Goal: Transaction & Acquisition: Purchase product/service

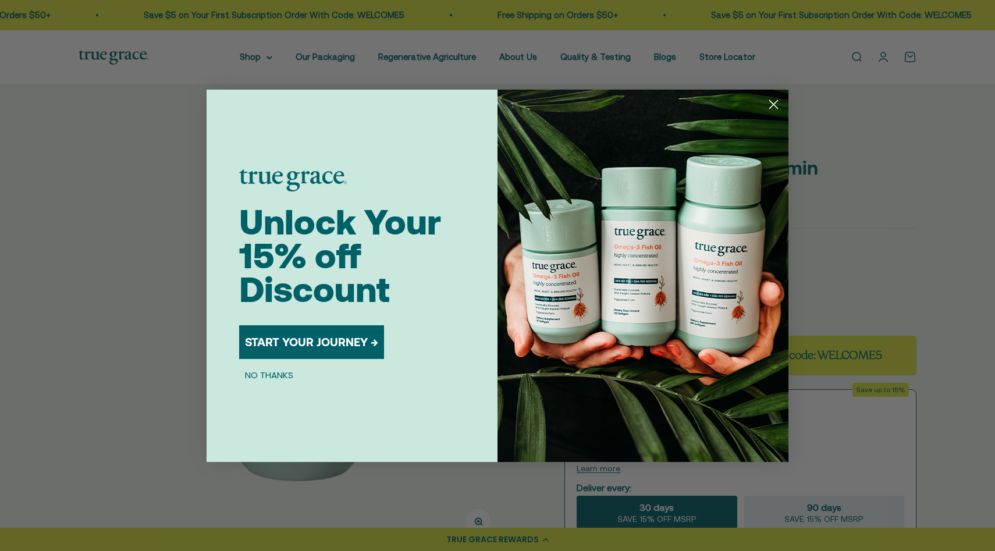
click at [776, 101] on circle "Close dialog" at bounding box center [773, 103] width 19 height 19
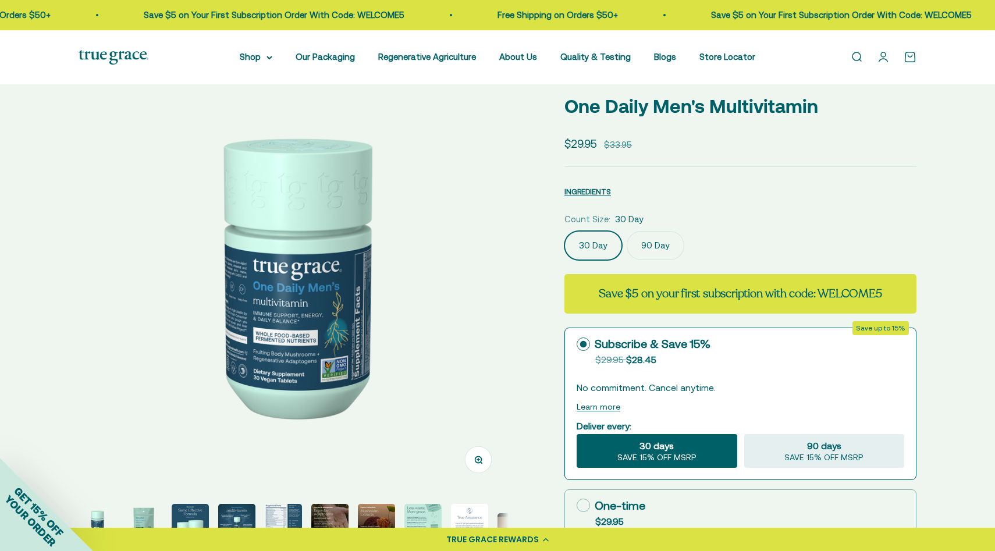
scroll to position [66, 0]
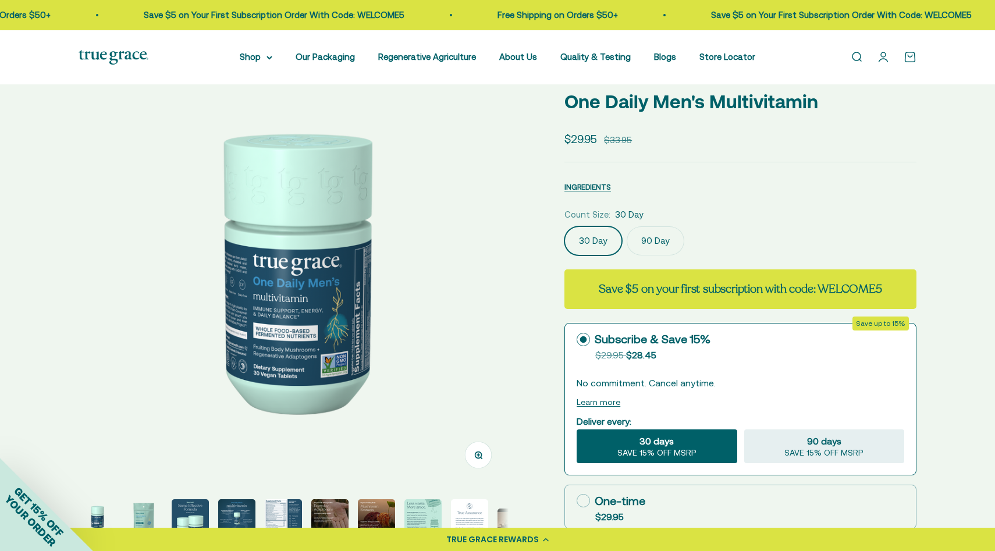
click at [661, 238] on label "90 Day" at bounding box center [656, 240] width 58 height 29
click at [565, 226] on input "90 Day" at bounding box center [564, 226] width 1 height 1
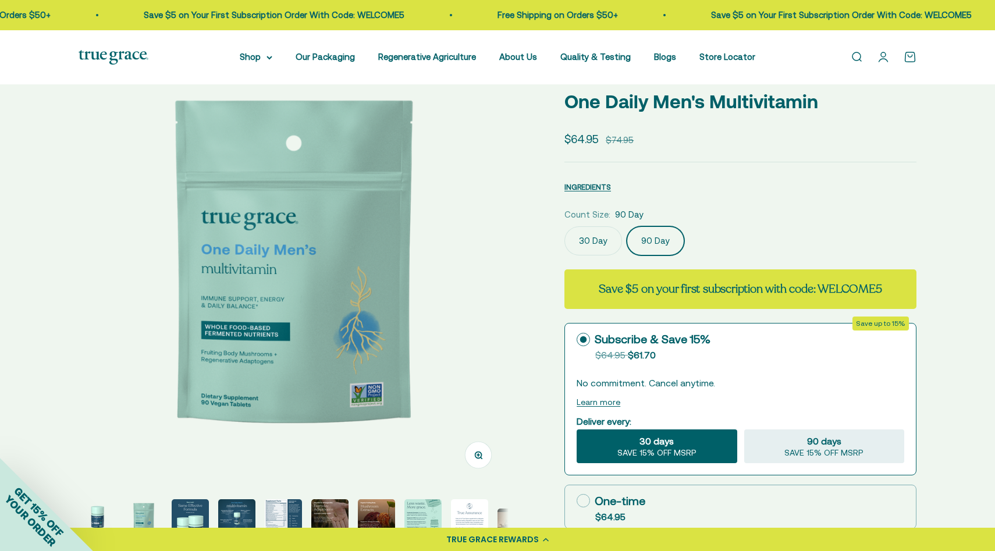
click at [587, 237] on label "30 Day" at bounding box center [594, 240] width 58 height 29
click at [565, 226] on input "30 Day" at bounding box center [564, 226] width 1 height 1
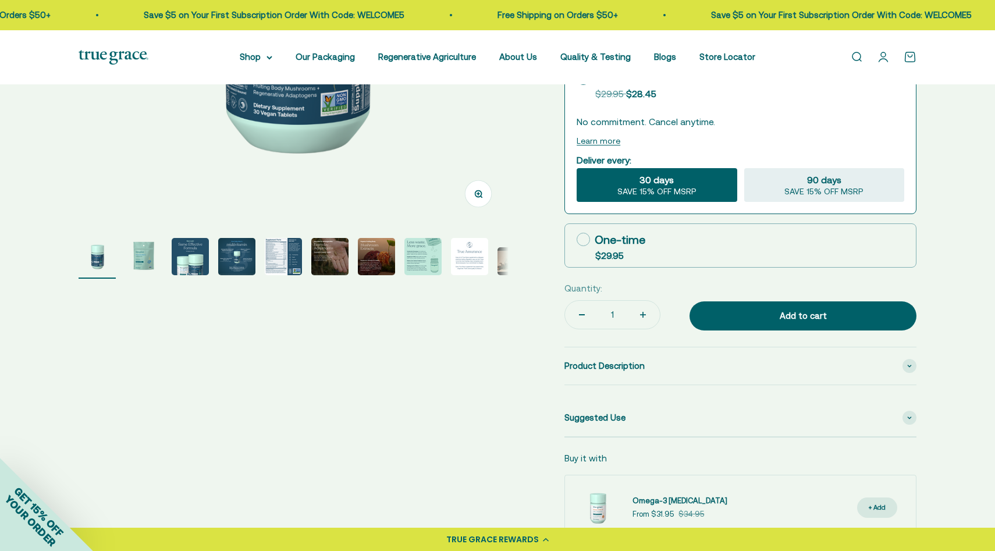
scroll to position [356, 0]
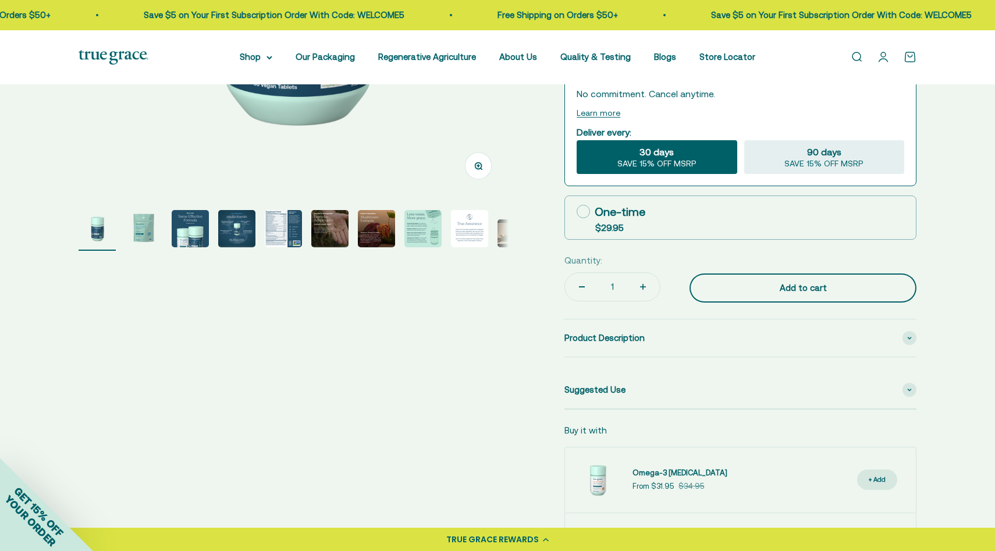
click at [771, 284] on div "Add to cart" at bounding box center [803, 288] width 180 height 14
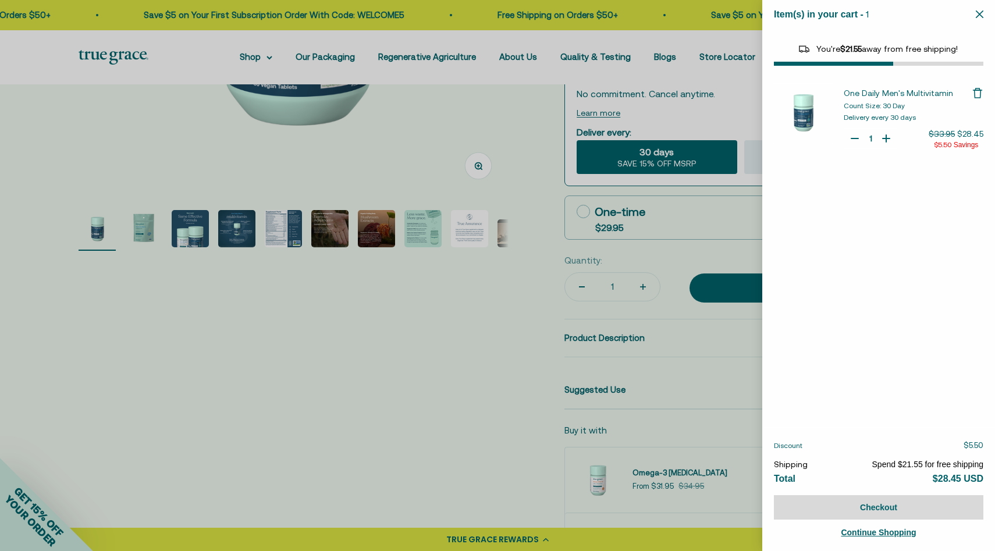
select select "46284026183894"
select select "46081071972566"
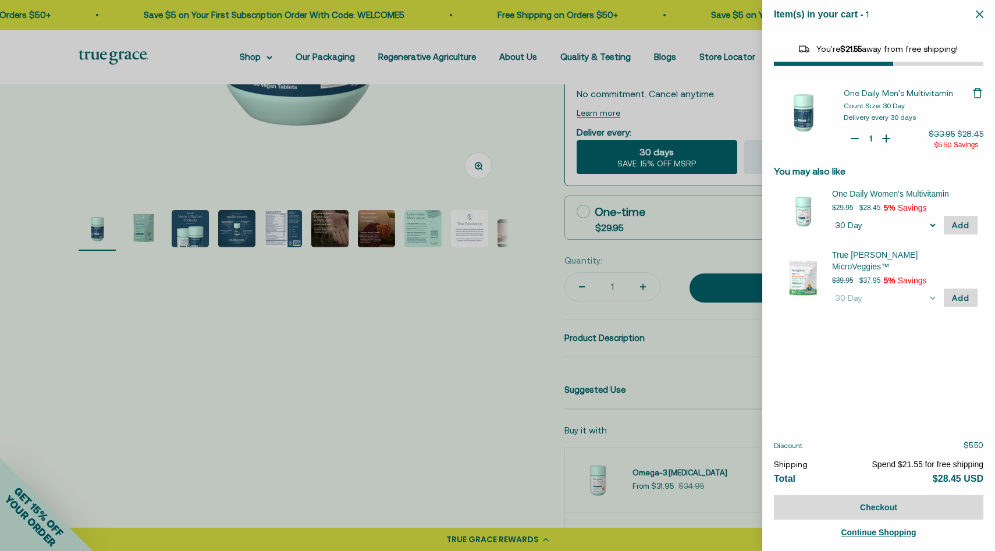
click at [957, 226] on span "Add" at bounding box center [960, 225] width 17 height 9
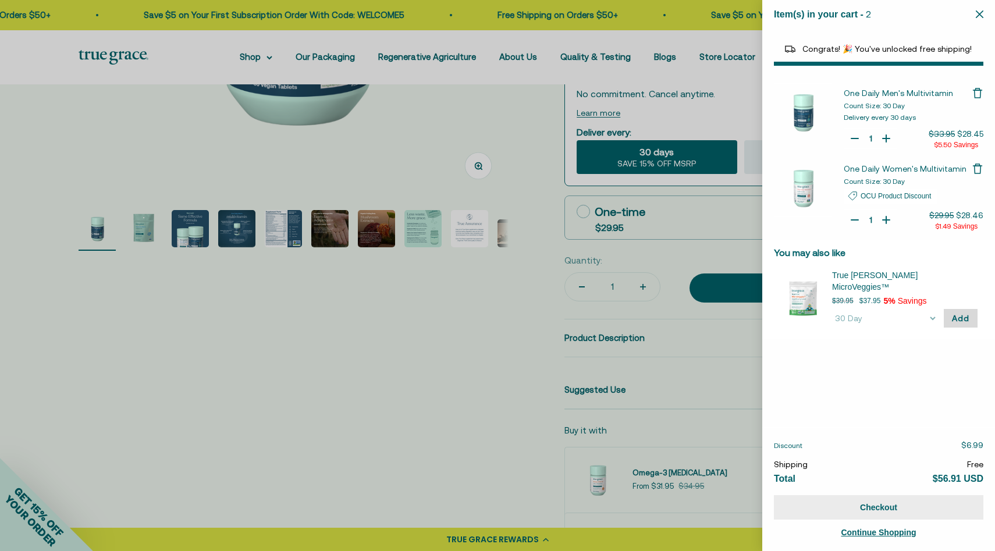
click at [862, 505] on button "Checkout" at bounding box center [879, 507] width 210 height 24
